Goal: Task Accomplishment & Management: Manage account settings

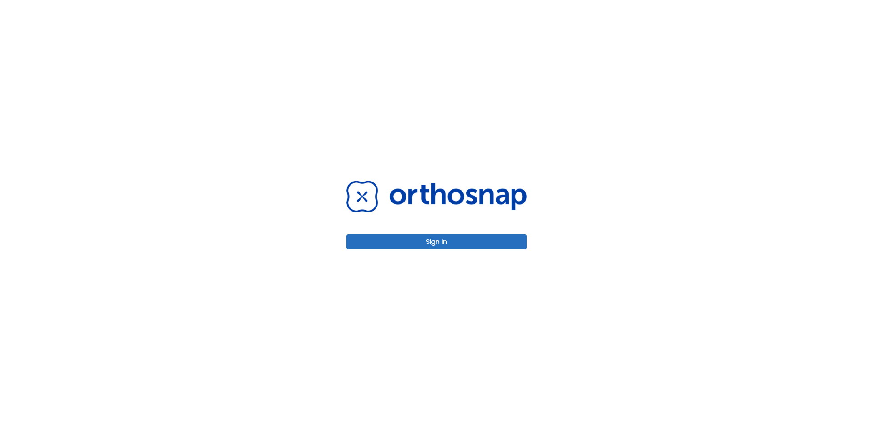
click at [428, 247] on div "Sign in" at bounding box center [437, 215] width 202 height 430
click at [430, 245] on button "Sign in" at bounding box center [437, 241] width 180 height 15
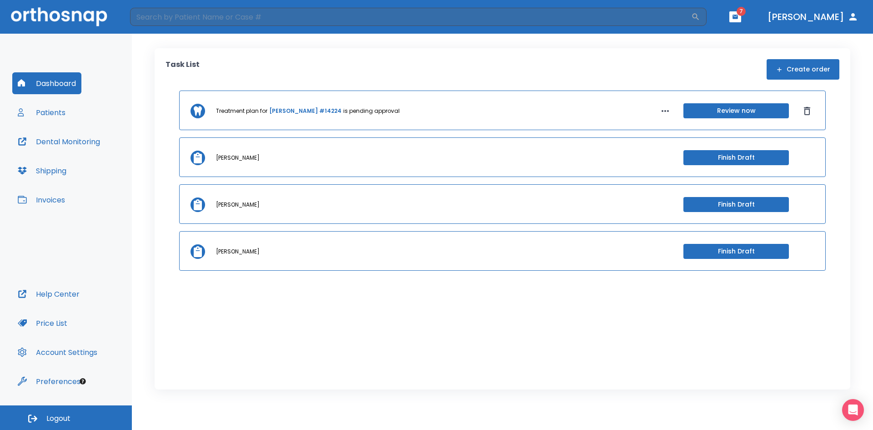
click at [724, 108] on button "Review now" at bounding box center [737, 110] width 106 height 15
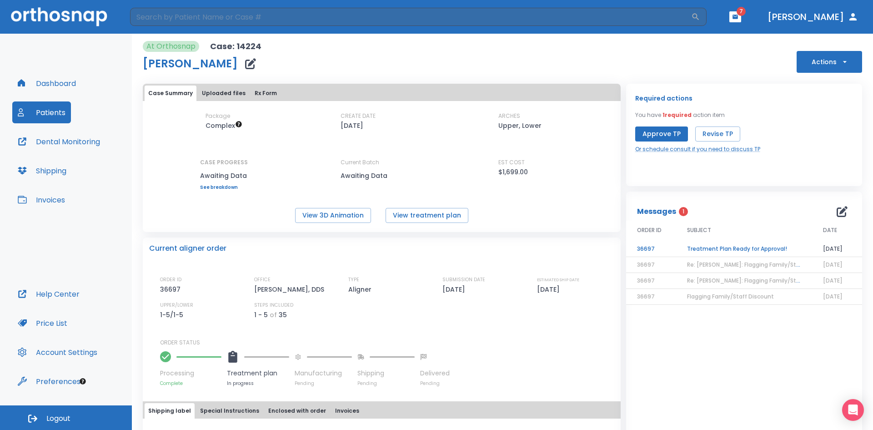
scroll to position [45, 0]
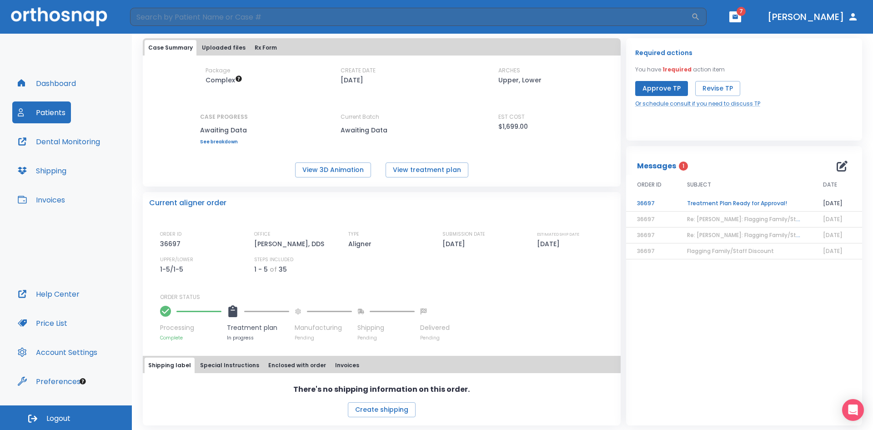
click at [744, 202] on td "Treatment Plan Ready for Approval!" at bounding box center [744, 204] width 136 height 16
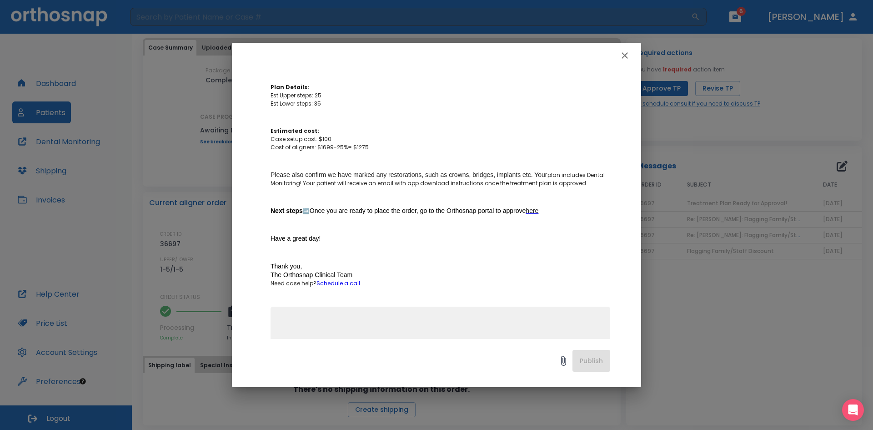
scroll to position [182, 0]
click at [623, 57] on icon "button" at bounding box center [624, 55] width 11 height 11
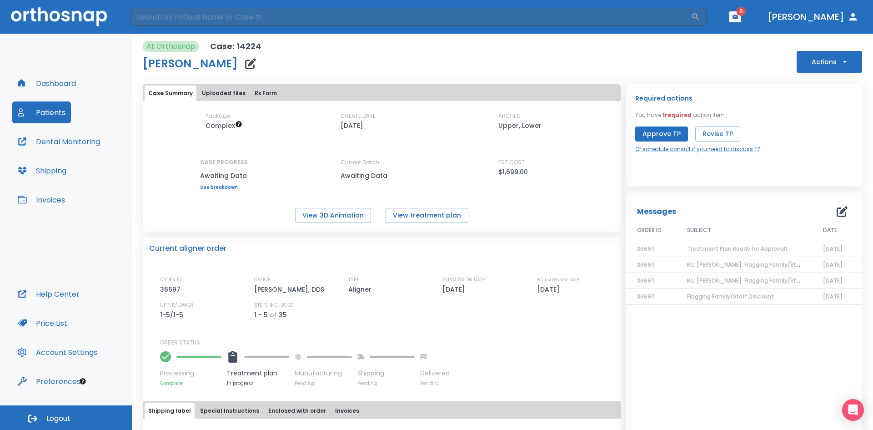
scroll to position [45, 0]
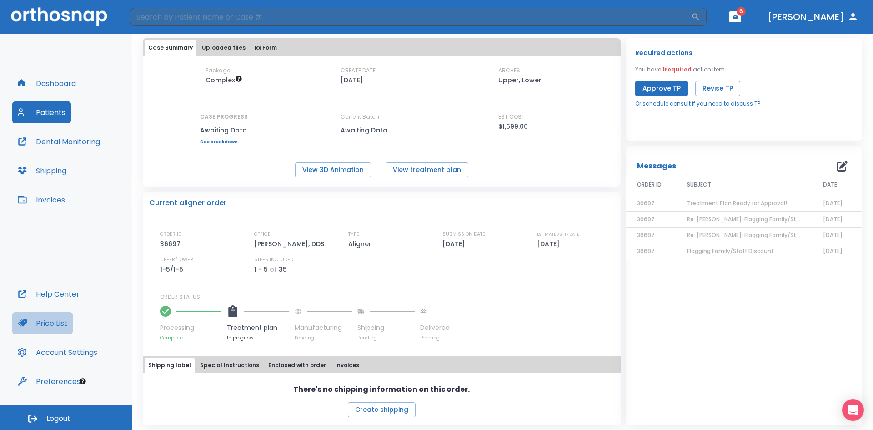
click at [56, 326] on button "Price List" at bounding box center [42, 323] width 60 height 22
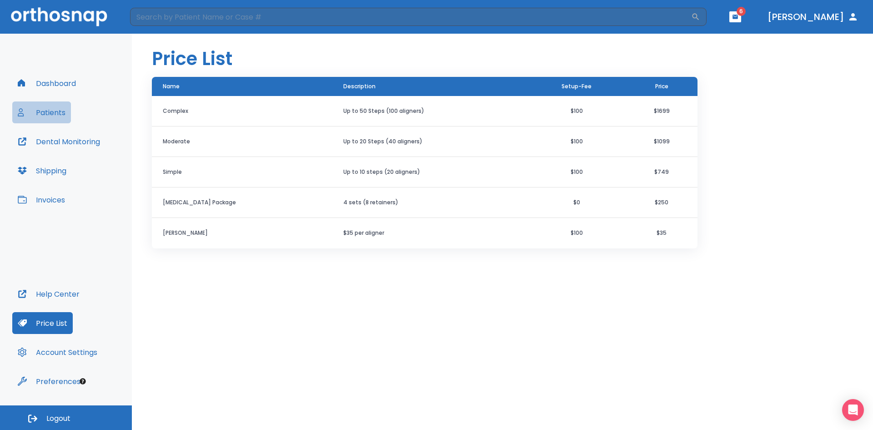
click at [57, 112] on button "Patients" at bounding box center [41, 112] width 59 height 22
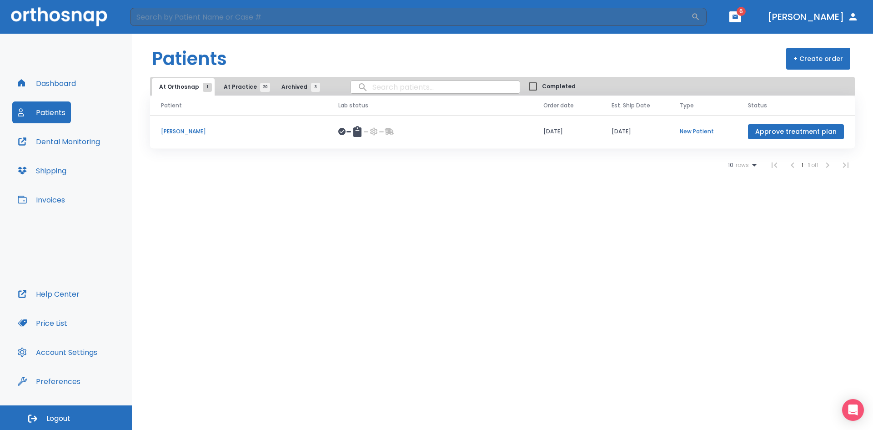
click at [169, 131] on p "Karen Raad" at bounding box center [239, 131] width 156 height 8
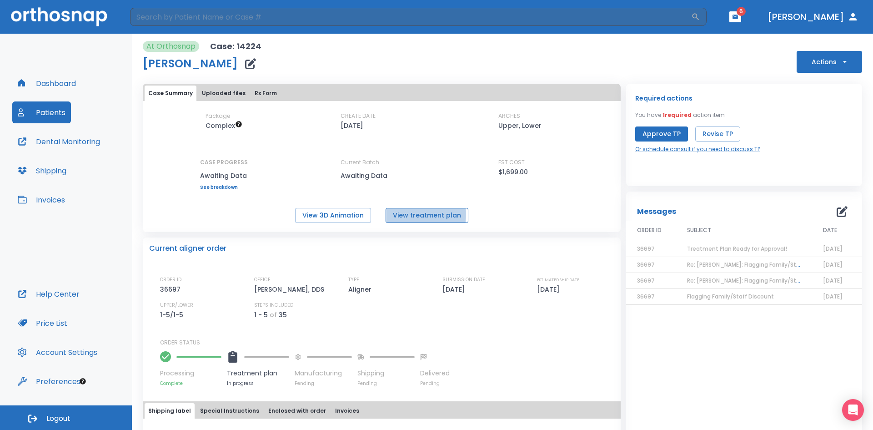
click at [399, 214] on button "View treatment plan" at bounding box center [427, 215] width 83 height 15
click at [351, 214] on button "View 3D Animation" at bounding box center [333, 215] width 76 height 15
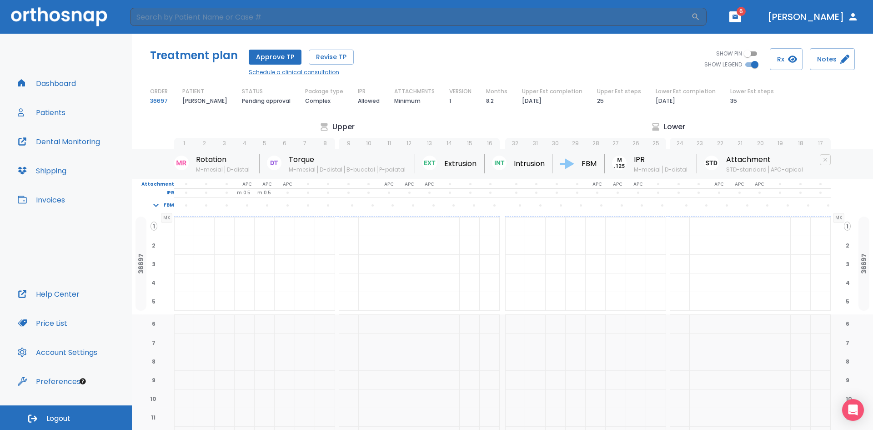
click at [51, 115] on button "Patients" at bounding box center [41, 112] width 59 height 22
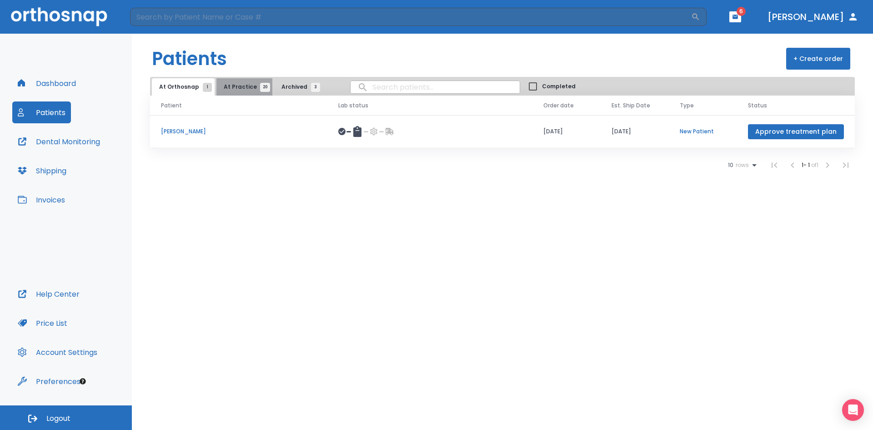
click at [241, 87] on span "At Practice 20" at bounding box center [244, 87] width 41 height 8
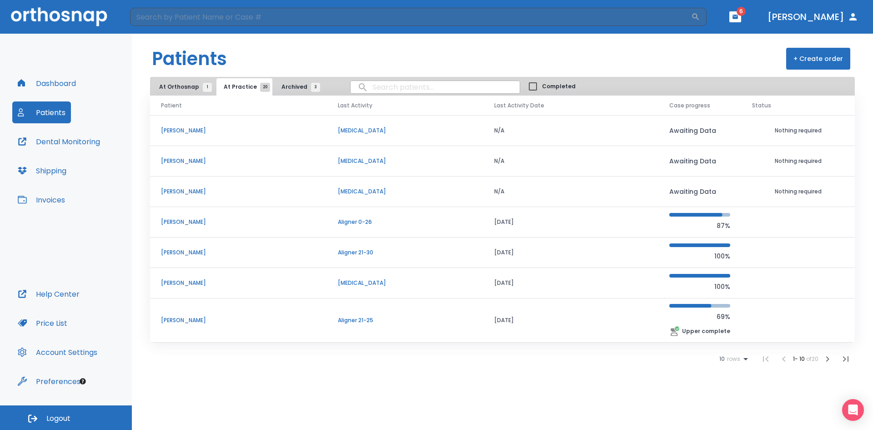
scroll to position [91, 0]
drag, startPoint x: 826, startPoint y: 360, endPoint x: 830, endPoint y: 356, distance: 5.8
click at [828, 359] on icon "button" at bounding box center [827, 358] width 11 height 11
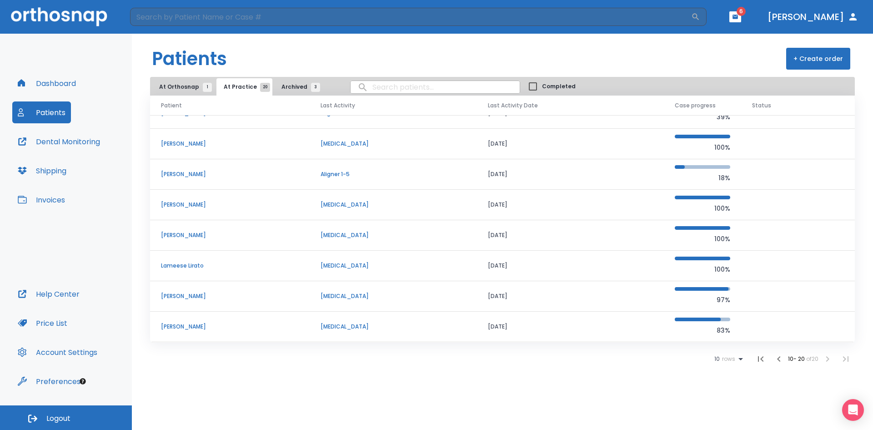
click at [186, 174] on p "Robert Leach" at bounding box center [230, 174] width 138 height 8
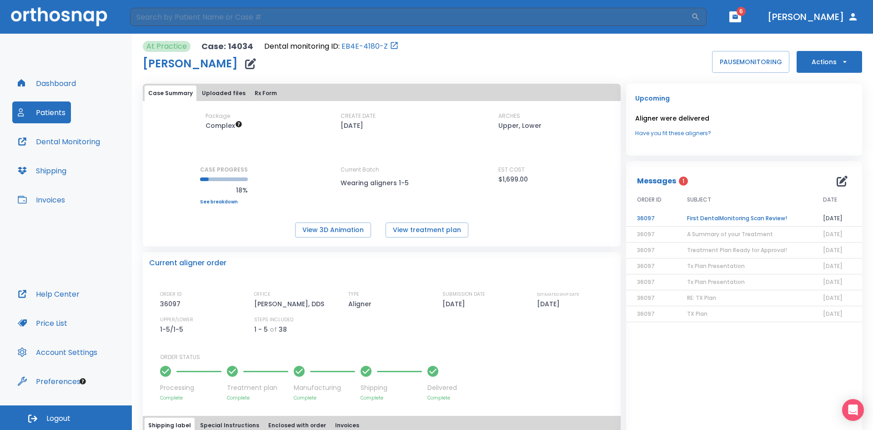
click at [700, 221] on td "First DentalMonitoring Scan Review!" at bounding box center [744, 219] width 136 height 16
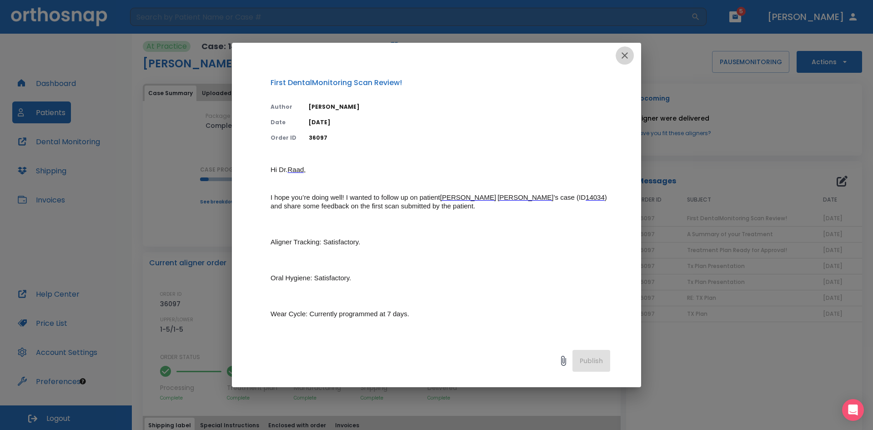
click at [623, 54] on icon "button" at bounding box center [625, 55] width 6 height 6
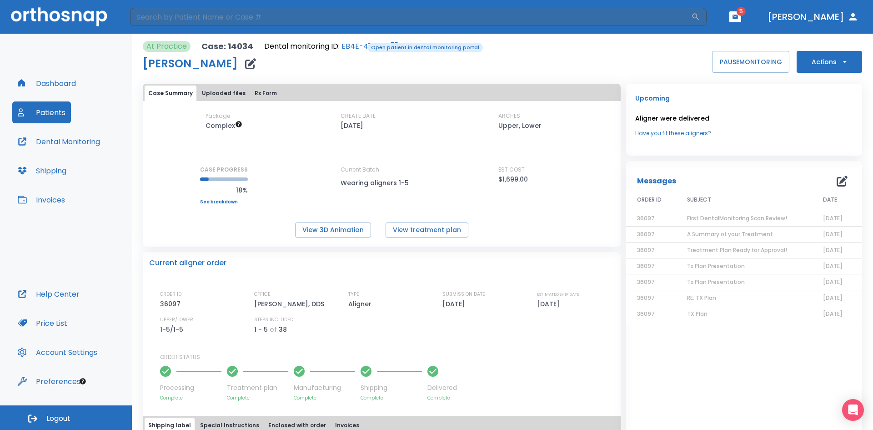
click at [363, 41] on link "EB4E-4180-Z" at bounding box center [365, 46] width 46 height 11
click at [354, 45] on link "EB4E-4180-Z" at bounding box center [365, 46] width 46 height 11
click at [841, 62] on icon "button" at bounding box center [845, 61] width 9 height 9
click at [825, 132] on p "Order Next Aligners" at bounding box center [823, 133] width 51 height 8
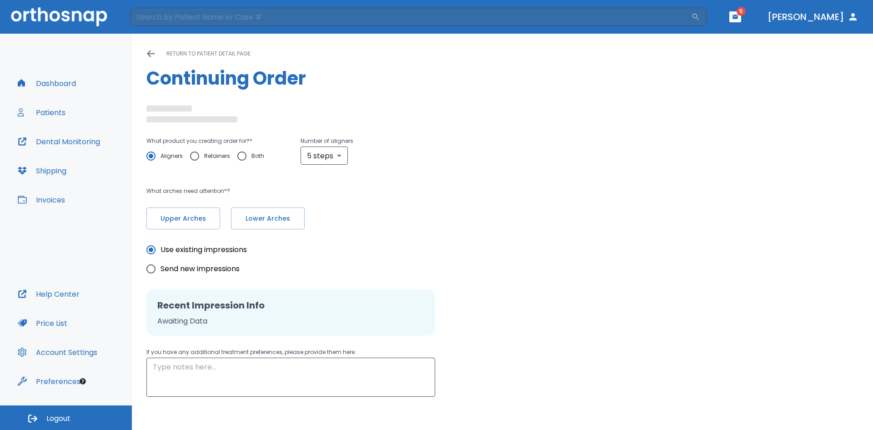
type textarea "please do not place attachments on existing crowns."
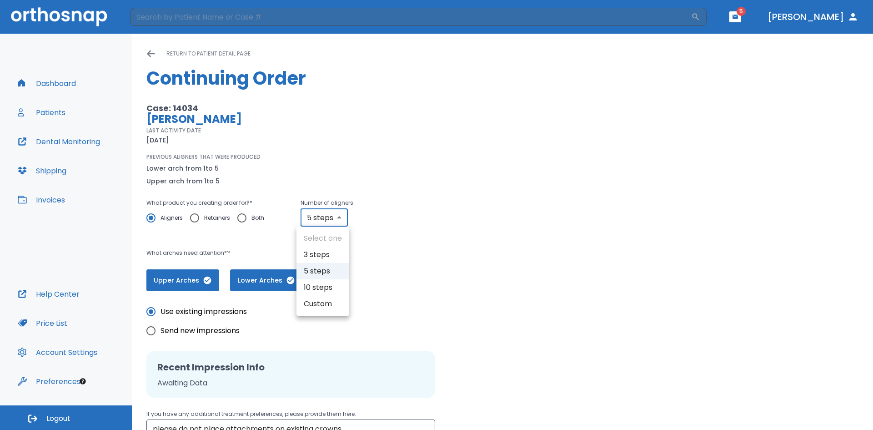
click at [337, 217] on body "​ 5 Dr. Raad Dashboard Patients Dental Monitoring Shipping Invoices Help Center…" at bounding box center [436, 215] width 873 height 430
click at [327, 288] on li "10 steps" at bounding box center [323, 287] width 53 height 16
type input "10"
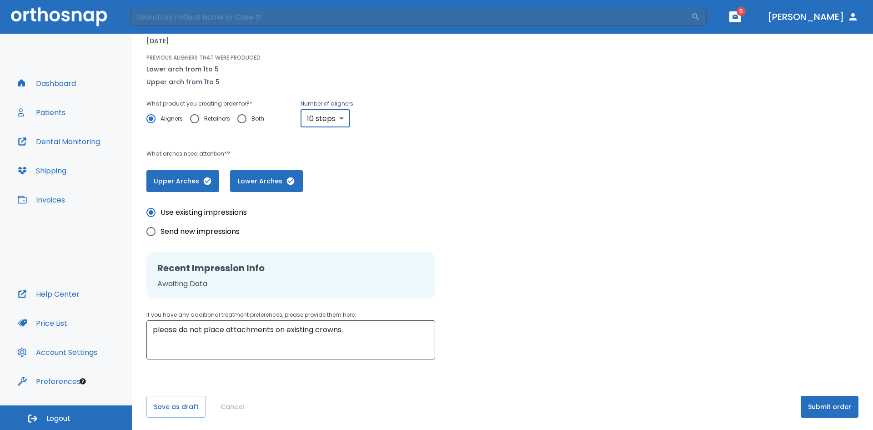
scroll to position [101, 0]
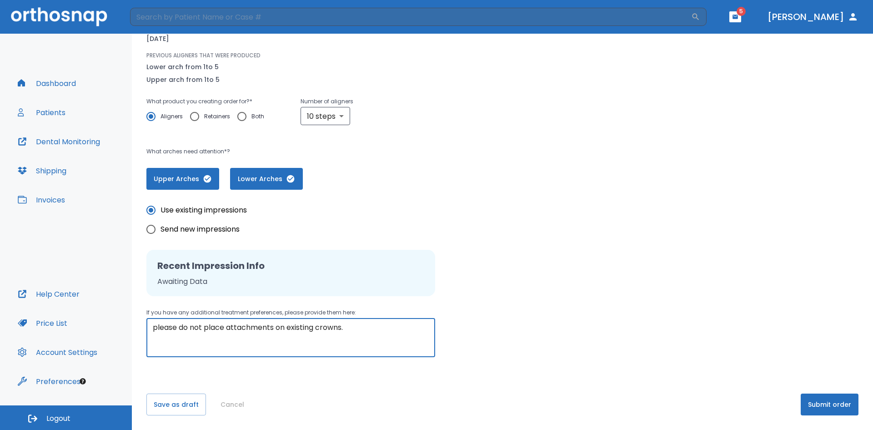
drag, startPoint x: 155, startPoint y: 333, endPoint x: 443, endPoint y: 304, distance: 289.9
click at [443, 304] on div "Use existing impressions Send new impressions Recent Impression Info Awaiting D…" at bounding box center [502, 273] width 712 height 167
click at [810, 403] on button "Submit order" at bounding box center [830, 404] width 58 height 22
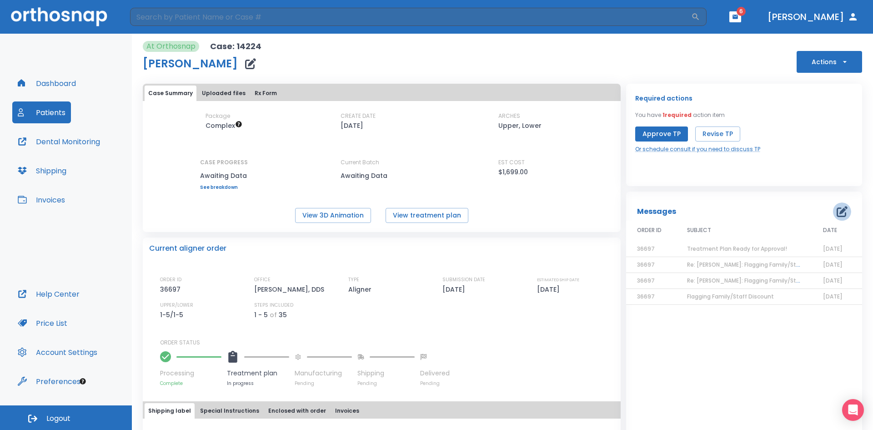
click at [837, 210] on icon "button" at bounding box center [842, 211] width 11 height 11
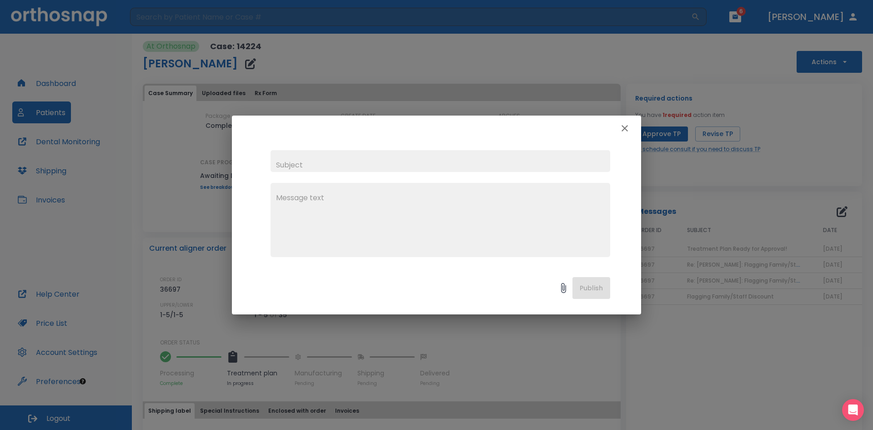
click at [283, 161] on input "text" at bounding box center [441, 161] width 340 height 22
type input "TX Plan"
click at [307, 218] on textarea at bounding box center [440, 223] width 329 height 63
click at [276, 164] on input "TX Plan" at bounding box center [441, 161] width 340 height 22
click at [284, 200] on textarea at bounding box center [440, 223] width 329 height 63
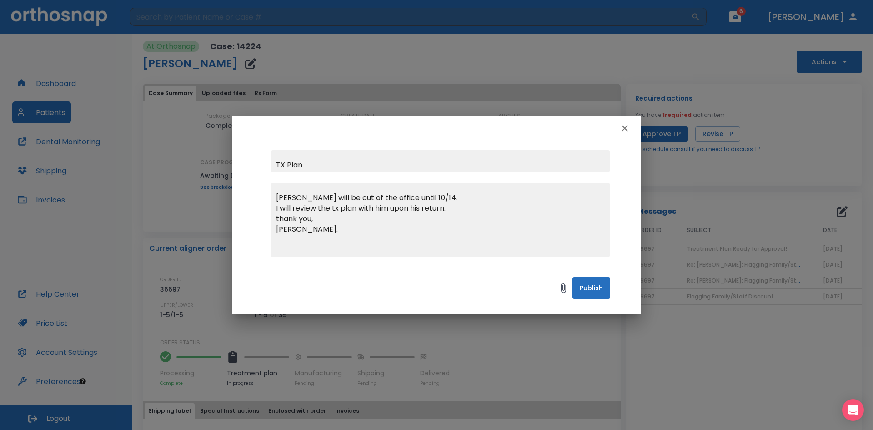
type textarea "Dr. Raad will be out of the office until 10/14. I will review the tx plan with …"
click at [595, 289] on button "Publish" at bounding box center [592, 288] width 38 height 22
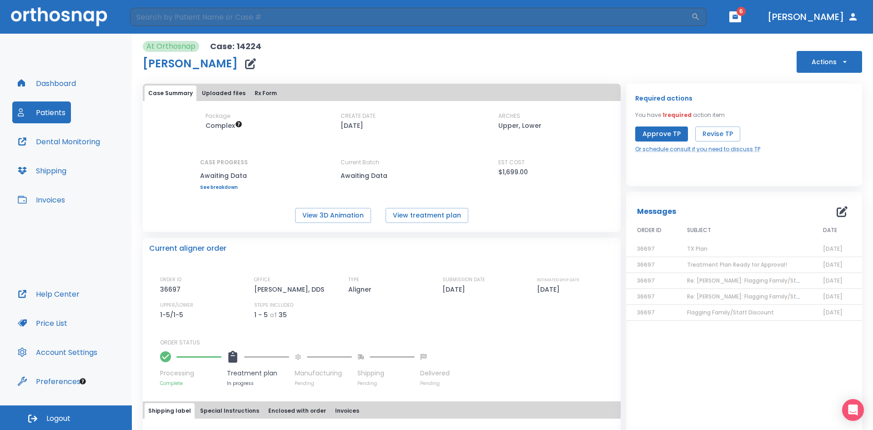
click at [695, 246] on span "TX Plan" at bounding box center [697, 249] width 20 height 8
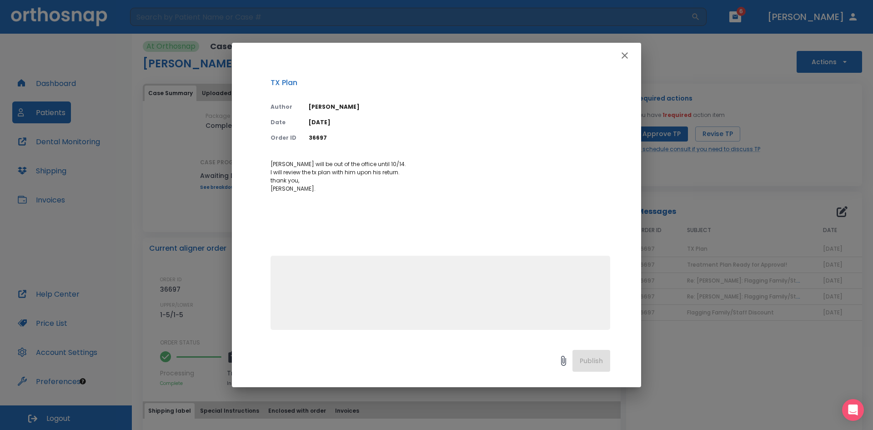
click at [622, 58] on icon "button" at bounding box center [625, 55] width 6 height 6
